Goal: Task Accomplishment & Management: Manage account settings

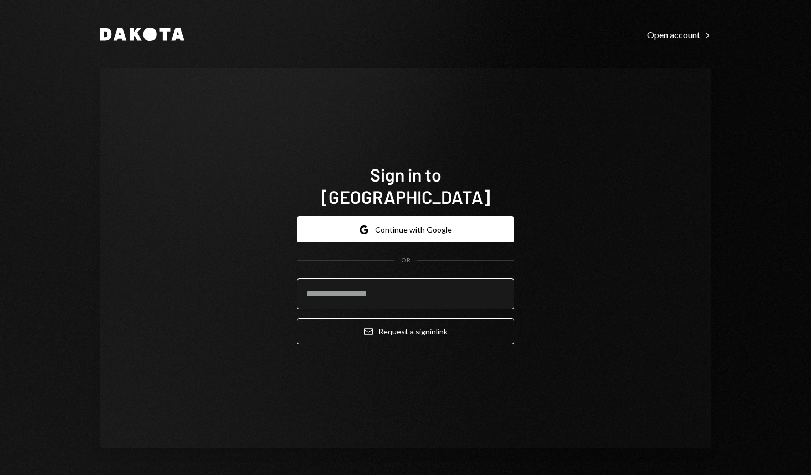
click at [394, 294] on input "email" at bounding box center [405, 294] width 217 height 31
type input "**********"
click at [297, 318] on button "Email Request a sign in link" at bounding box center [405, 331] width 217 height 26
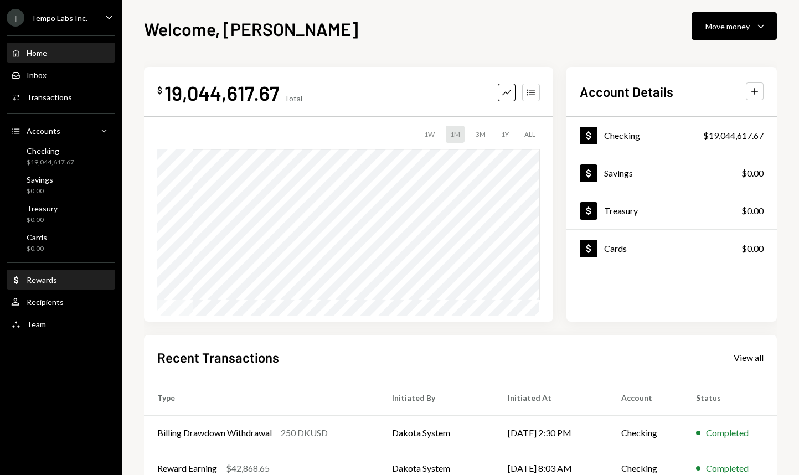
click at [51, 275] on div "Rewards" at bounding box center [42, 279] width 30 height 9
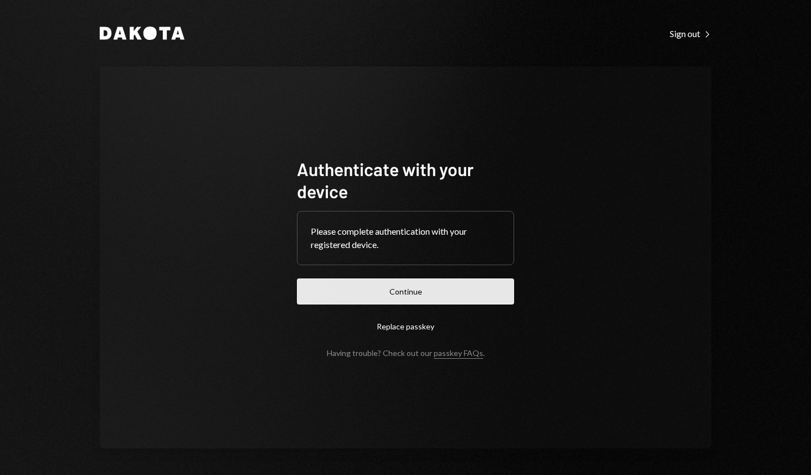
click at [382, 297] on button "Continue" at bounding box center [405, 292] width 217 height 26
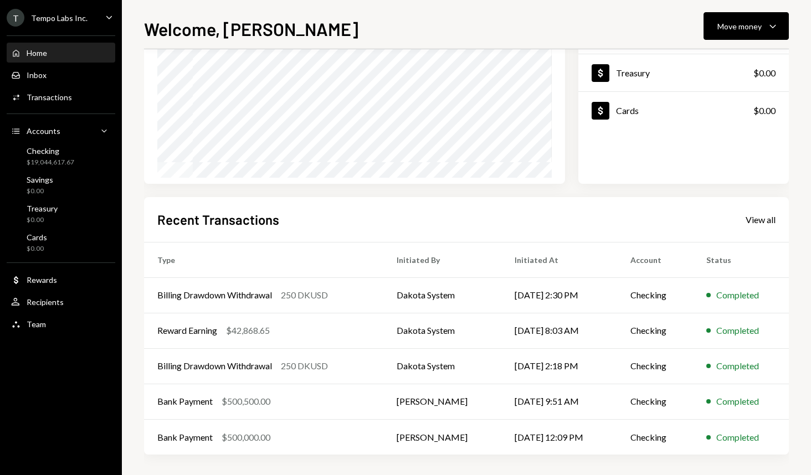
scroll to position [140, 0]
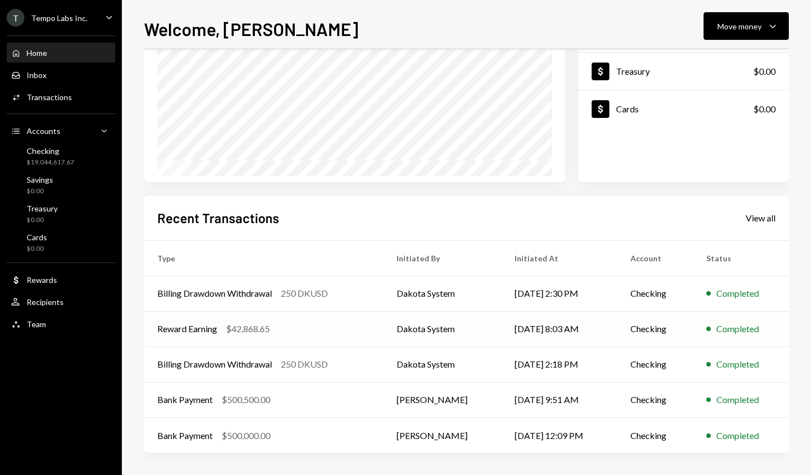
click at [223, 330] on div "Reward Earning $42,868.65" at bounding box center [263, 328] width 213 height 13
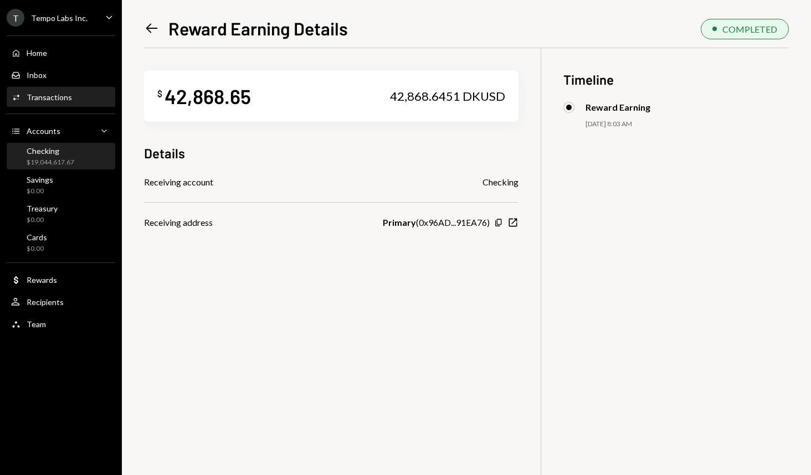
click at [58, 153] on div "Checking" at bounding box center [51, 150] width 48 height 9
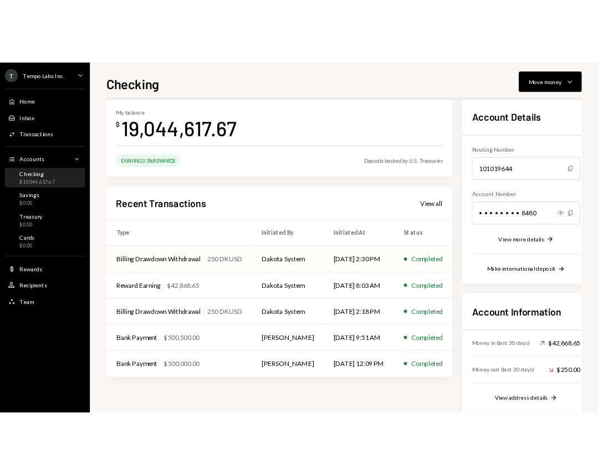
scroll to position [56, 0]
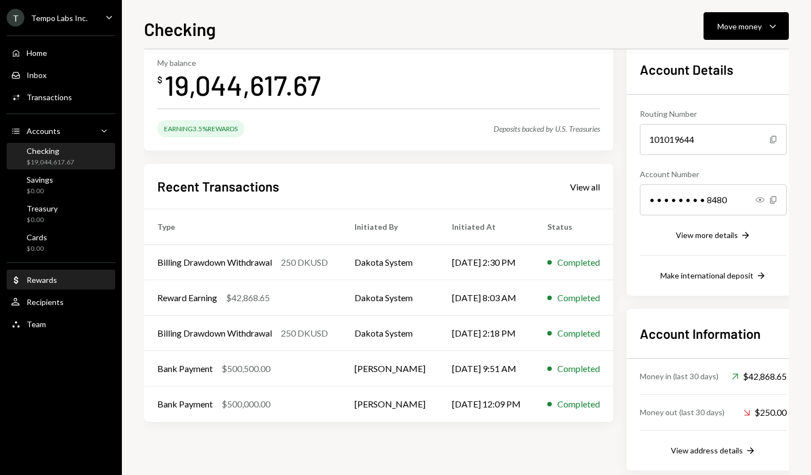
click at [51, 280] on div "Rewards" at bounding box center [42, 279] width 30 height 9
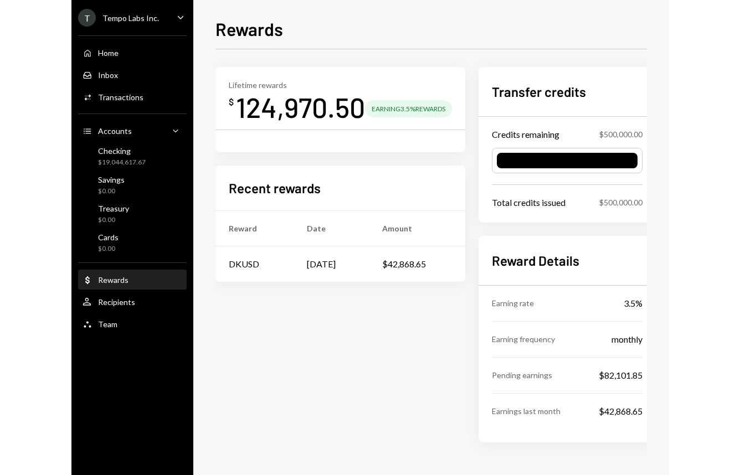
scroll to position [0, 14]
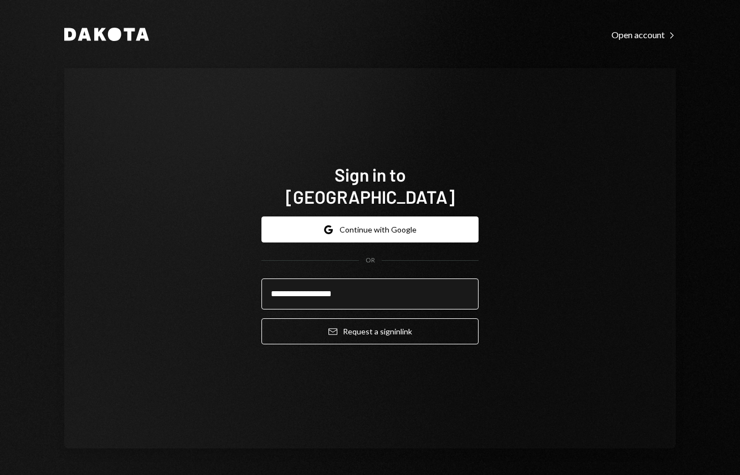
type input "**********"
click at [261, 318] on button "Email Request a sign in link" at bounding box center [369, 331] width 217 height 26
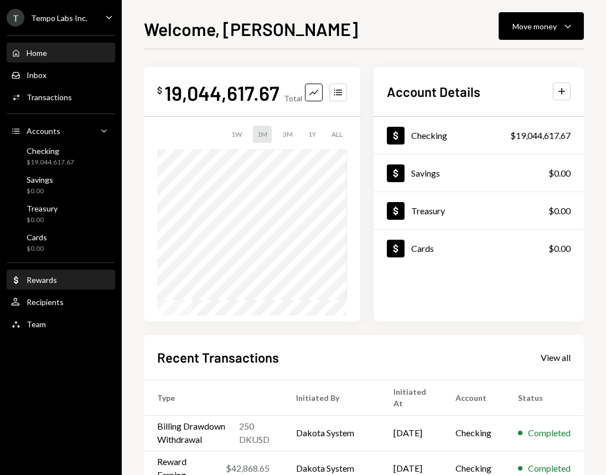
click at [35, 284] on div "Rewards" at bounding box center [42, 279] width 30 height 9
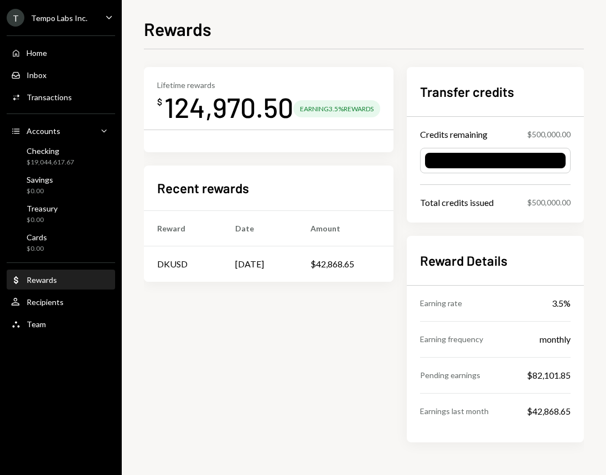
click at [390, 368] on div "Lifetime rewards $ 124,970.50 Earning 3.5% Rewards Recent rewards Reward Date A…" at bounding box center [269, 254] width 250 height 375
click at [103, 14] on icon "Caret Down" at bounding box center [109, 17] width 12 height 12
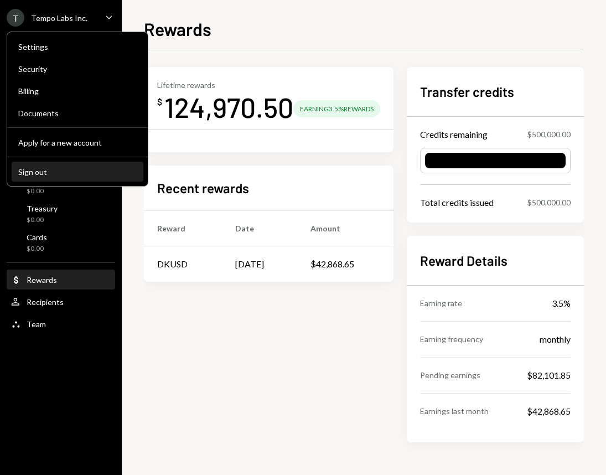
click at [60, 171] on div "Sign out" at bounding box center [77, 171] width 119 height 9
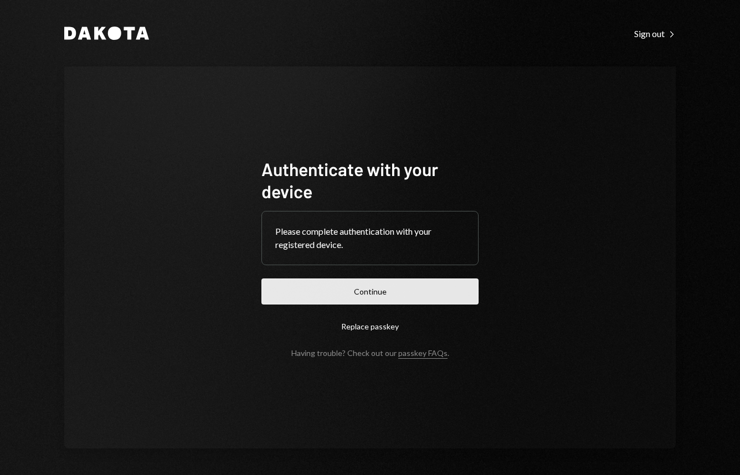
click at [440, 289] on button "Continue" at bounding box center [369, 292] width 217 height 26
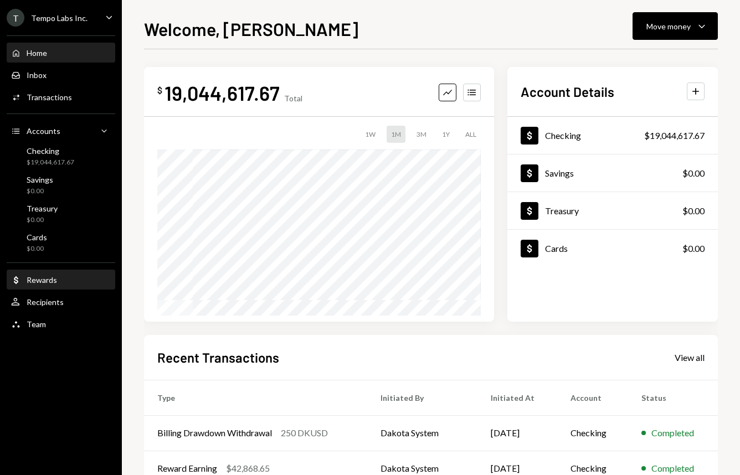
click at [46, 278] on div "Rewards" at bounding box center [42, 279] width 30 height 9
